Goal: Task Accomplishment & Management: Use online tool/utility

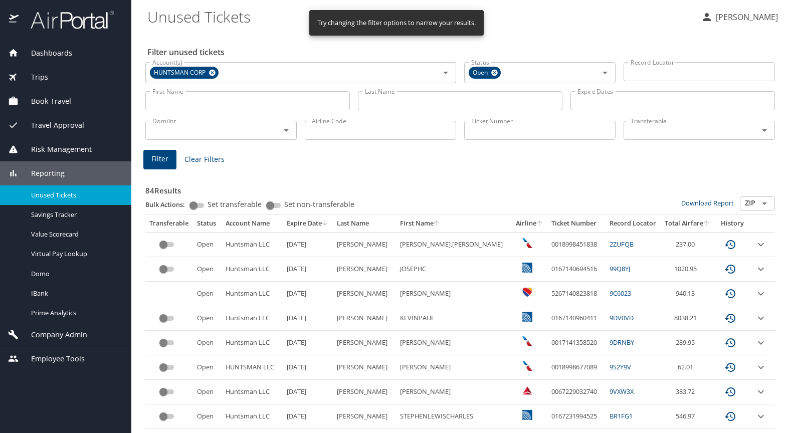
click at [53, 51] on span "Dashboards" at bounding box center [46, 53] width 54 height 11
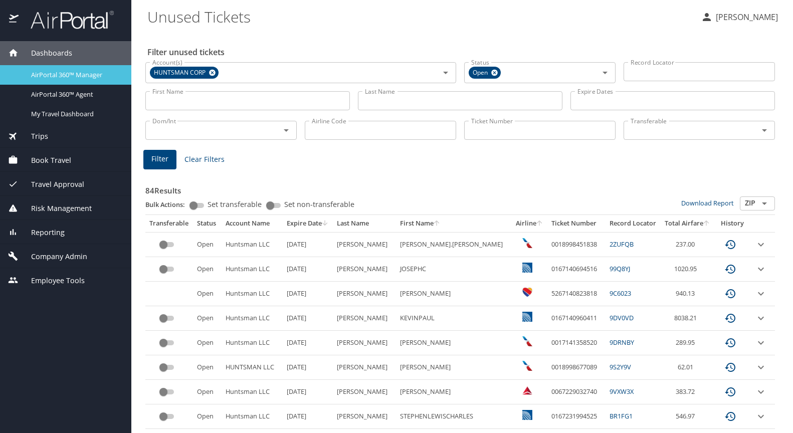
click at [63, 74] on span "AirPortal 360™ Manager" at bounding box center [75, 75] width 88 height 10
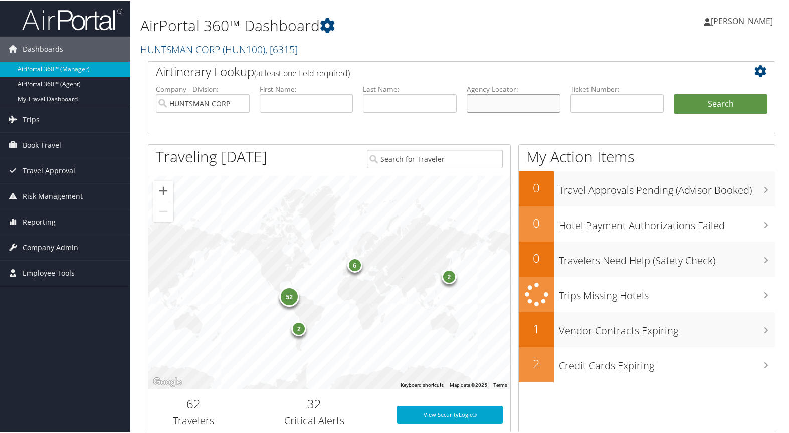
click at [496, 102] on input "text" at bounding box center [513, 102] width 94 height 19
type input "dl62v5"
click at [702, 105] on button "Search" at bounding box center [720, 103] width 94 height 20
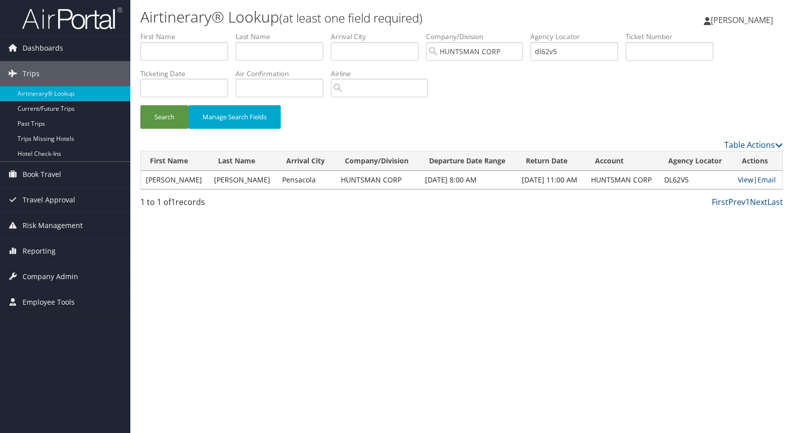
click at [742, 180] on link "View" at bounding box center [745, 180] width 16 height 10
click at [773, 183] on link "Email" at bounding box center [766, 180] width 19 height 10
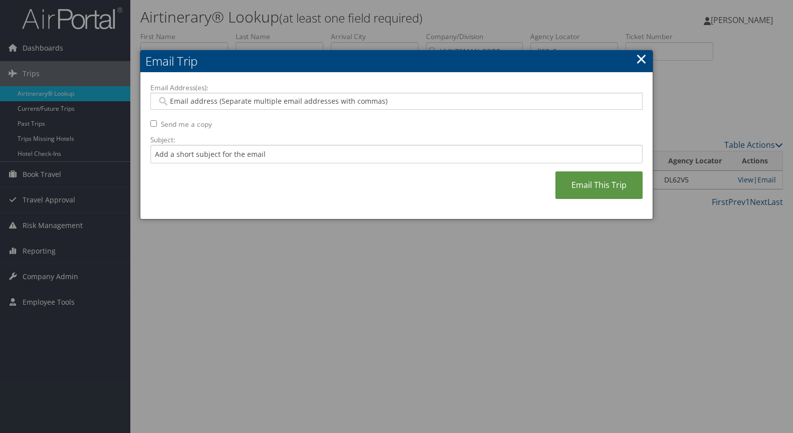
click at [180, 101] on input "Email Address(es):" at bounding box center [396, 101] width 478 height 10
paste input "[PERSON_NAME][EMAIL_ADDRESS][DOMAIN_NAME]"
type input "[PERSON_NAME][EMAIL_ADDRESS][DOMAIN_NAME]"
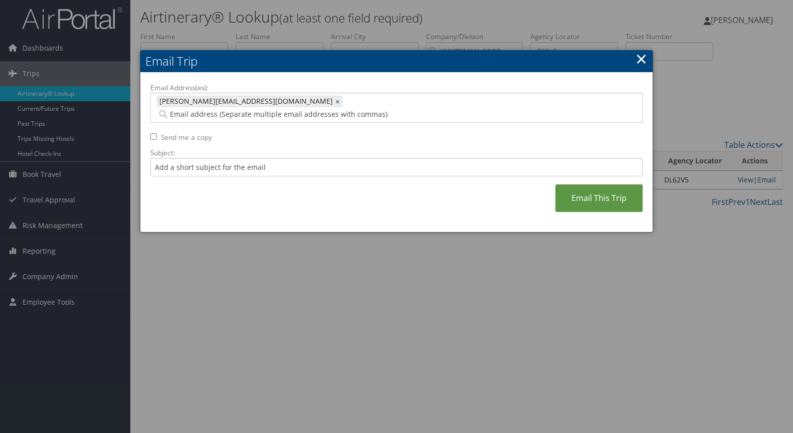
click at [152, 133] on input "Send me a copy" at bounding box center [153, 136] width 7 height 7
checkbox input "true"
click at [610, 186] on link "Email This Trip" at bounding box center [598, 198] width 87 height 28
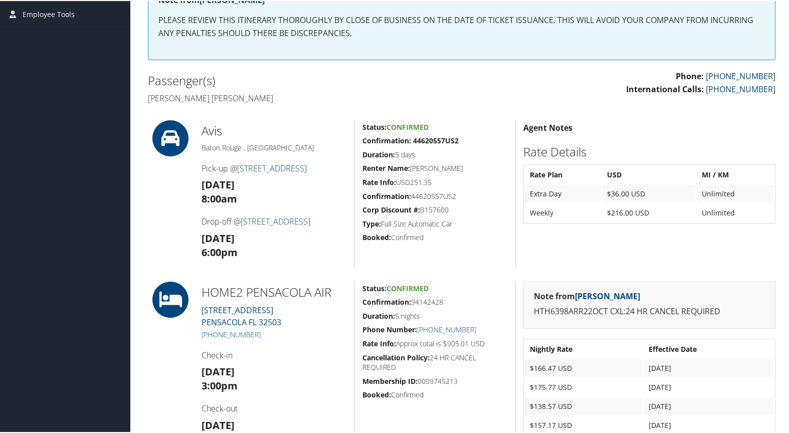
scroll to position [172, 0]
